Goal: Transaction & Acquisition: Obtain resource

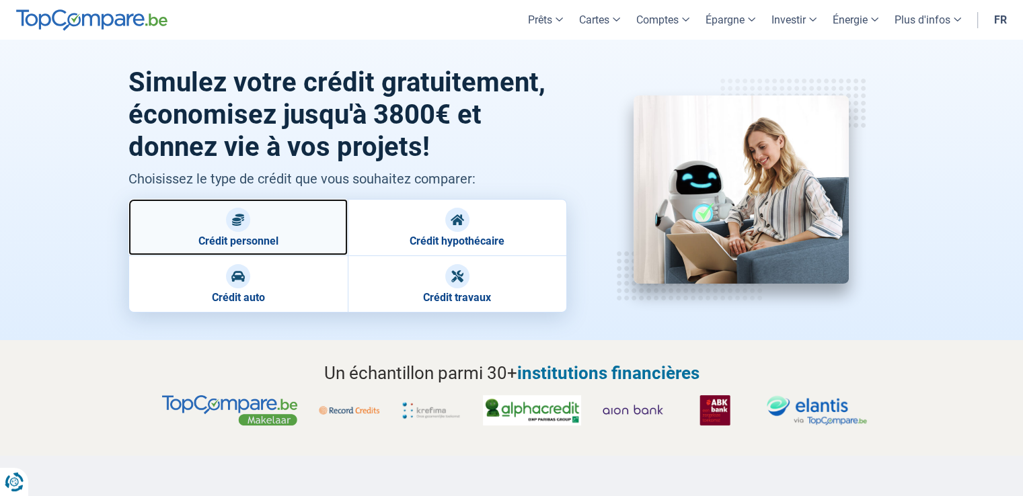
click at [284, 227] on link "Crédit personnel" at bounding box center [237, 227] width 219 height 56
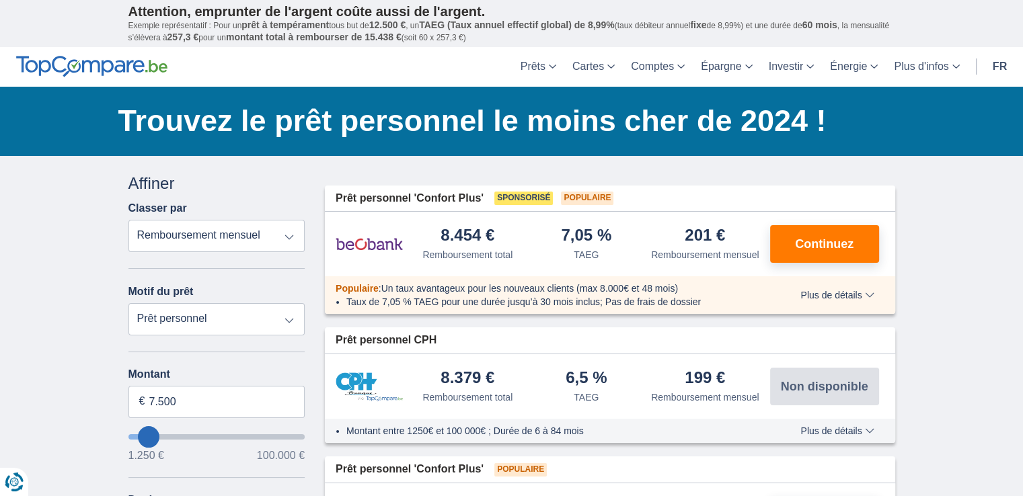
click at [290, 315] on select "Prêt personnel Voiture Moto / vélo Caravane / mobilhome Travaux Energie Rachat …" at bounding box center [216, 319] width 177 height 32
click at [128, 303] on select "Prêt personnel Voiture Moto / vélo Caravane / mobilhome Travaux Energie Rachat …" at bounding box center [216, 319] width 177 height 32
type input "19250"
type input "19.250"
select select "84"
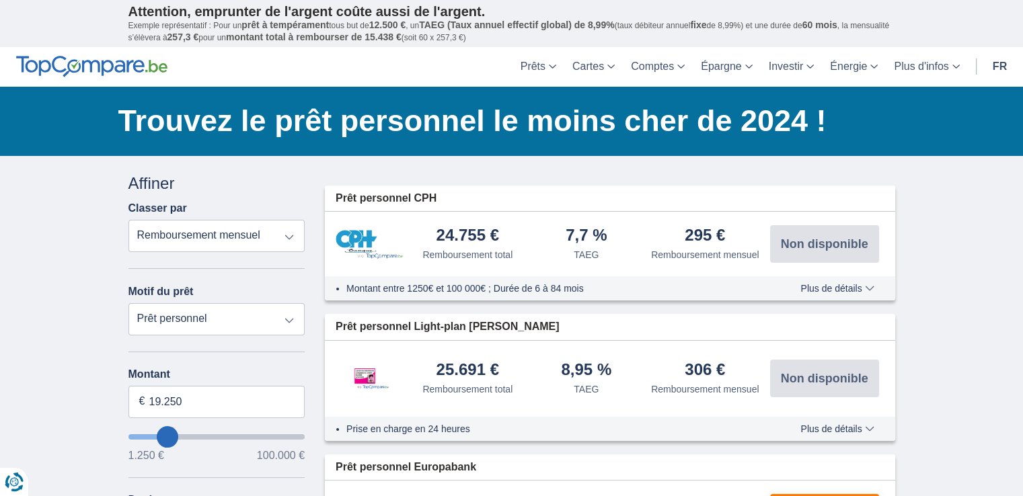
type input "24.250"
type input "24250"
type input "25.250"
type input "25250"
select select "120"
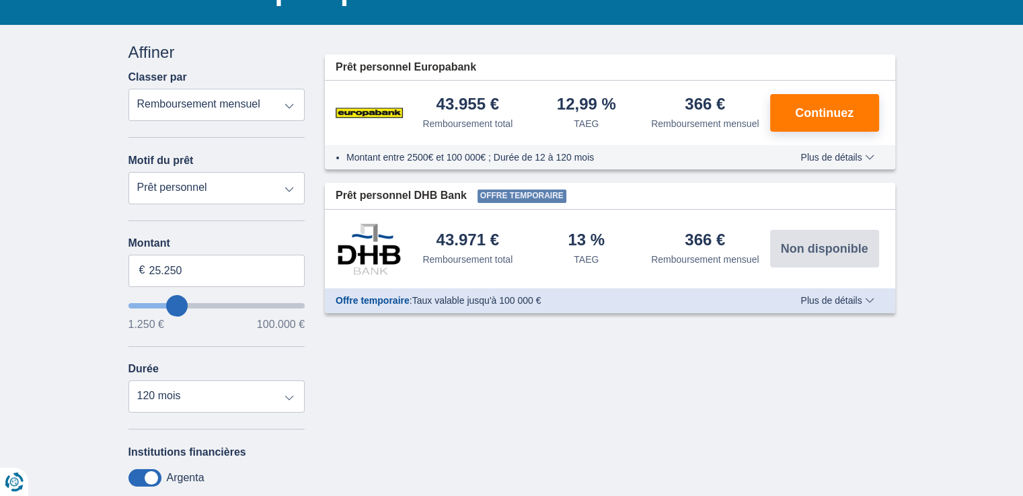
scroll to position [135, 0]
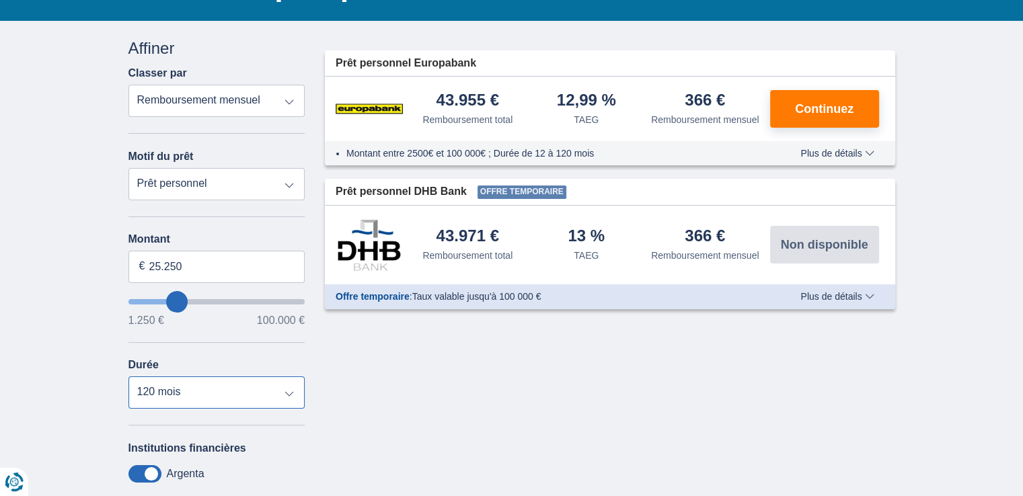
click at [288, 394] on select "12 mois 18 mois 24 mois 30 mois 36 mois 42 mois 48 mois 60 mois 72 mois 84 mois…" at bounding box center [216, 393] width 177 height 32
click at [128, 377] on select "12 mois 18 mois 24 mois 30 mois 36 mois 42 mois 48 mois 60 mois 72 mois 84 mois…" at bounding box center [216, 393] width 177 height 32
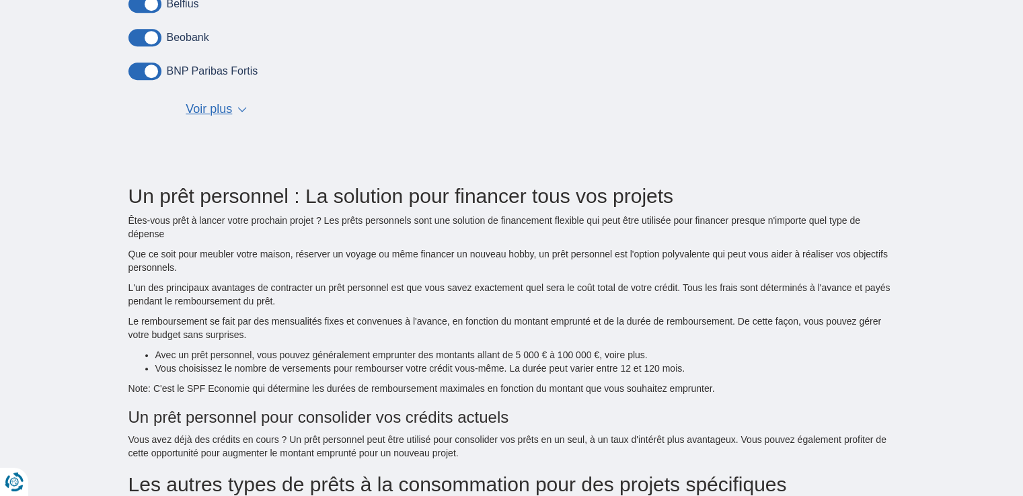
scroll to position [0, 0]
